Goal: Task Accomplishment & Management: Use online tool/utility

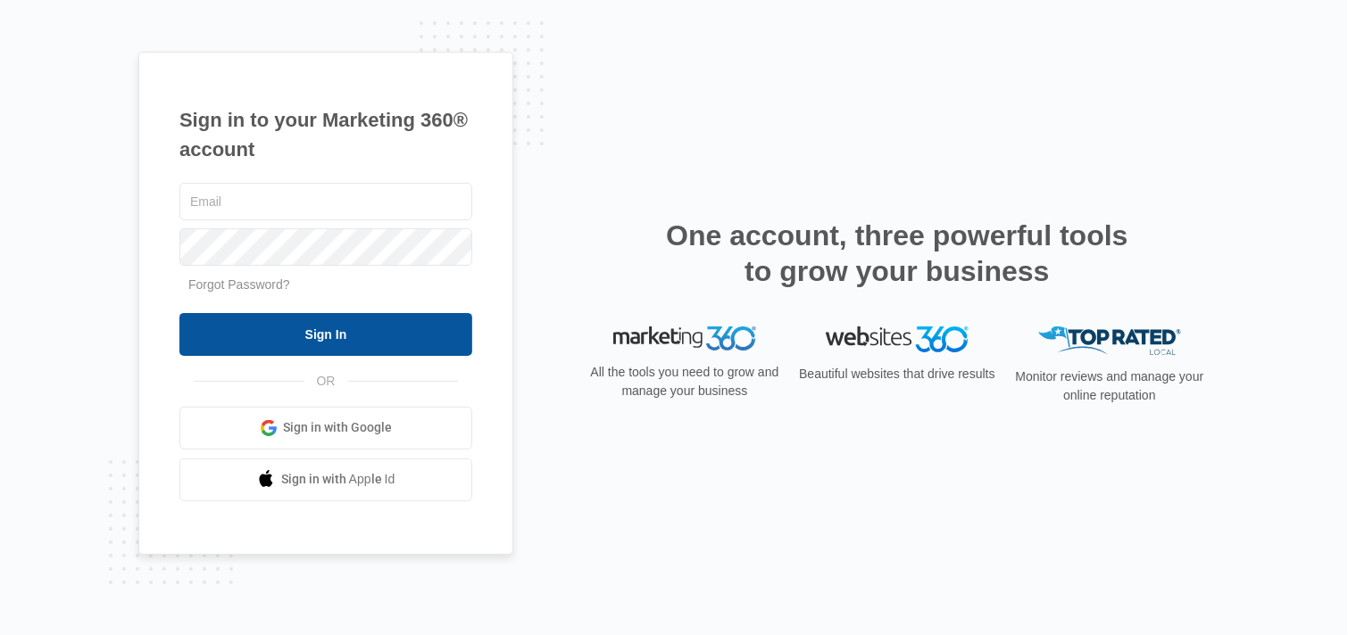
type input "[PERSON_NAME][EMAIL_ADDRESS][DOMAIN_NAME]"
click at [341, 336] on input "Sign In" at bounding box center [325, 334] width 293 height 43
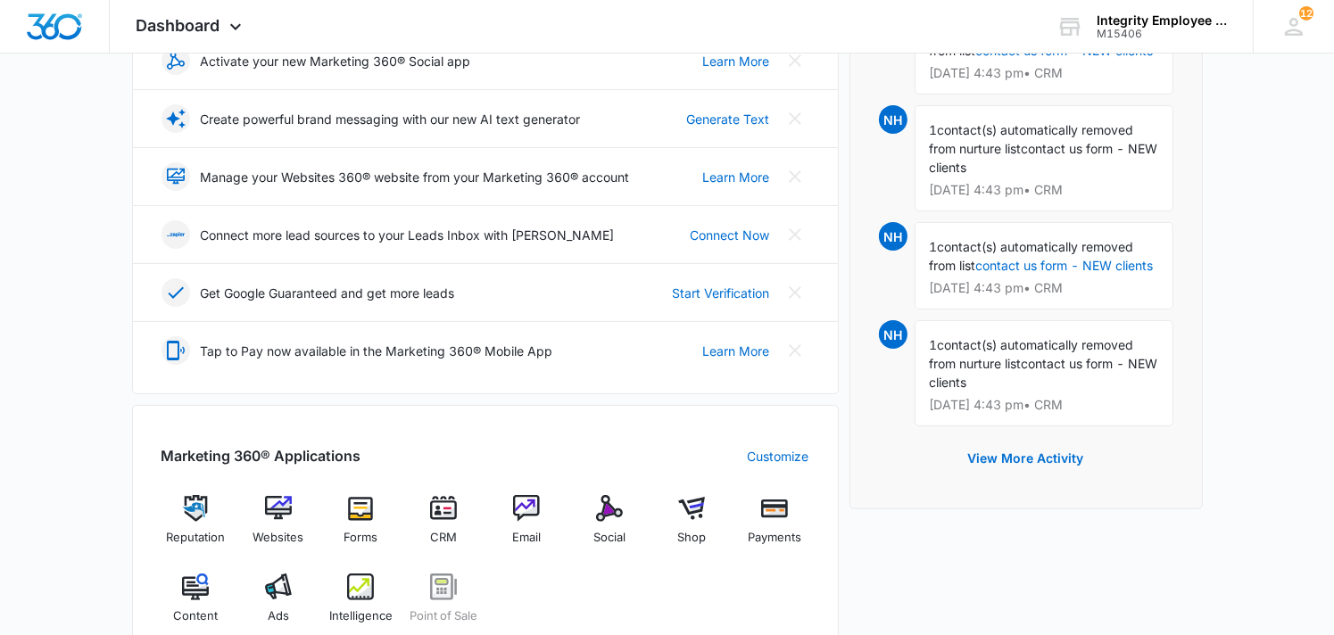
scroll to position [446, 0]
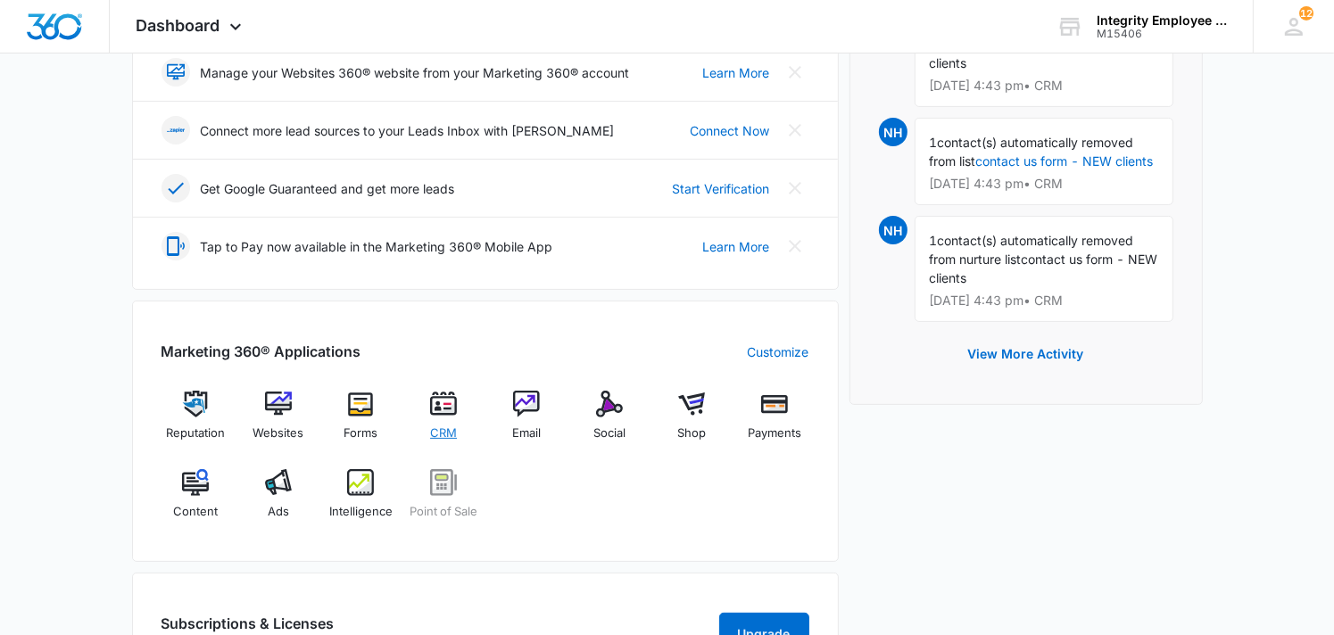
click at [439, 408] on img at bounding box center [443, 404] width 27 height 27
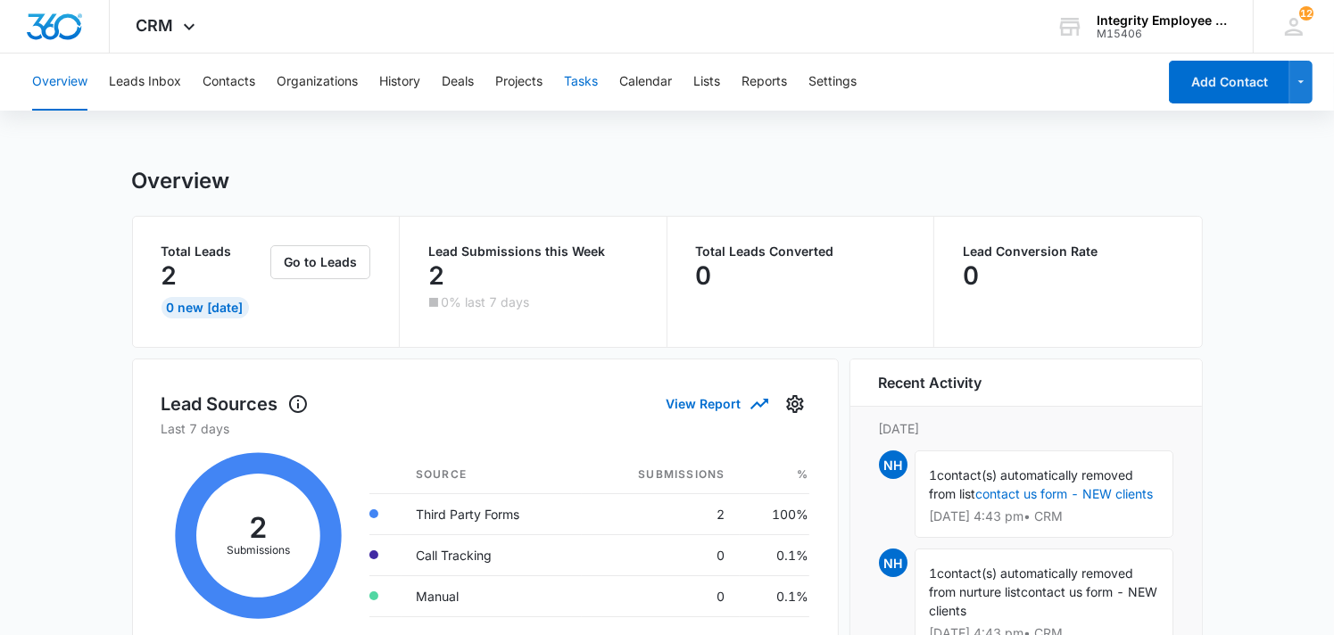
click at [577, 88] on button "Tasks" at bounding box center [581, 82] width 34 height 57
